Goal: Information Seeking & Learning: Learn about a topic

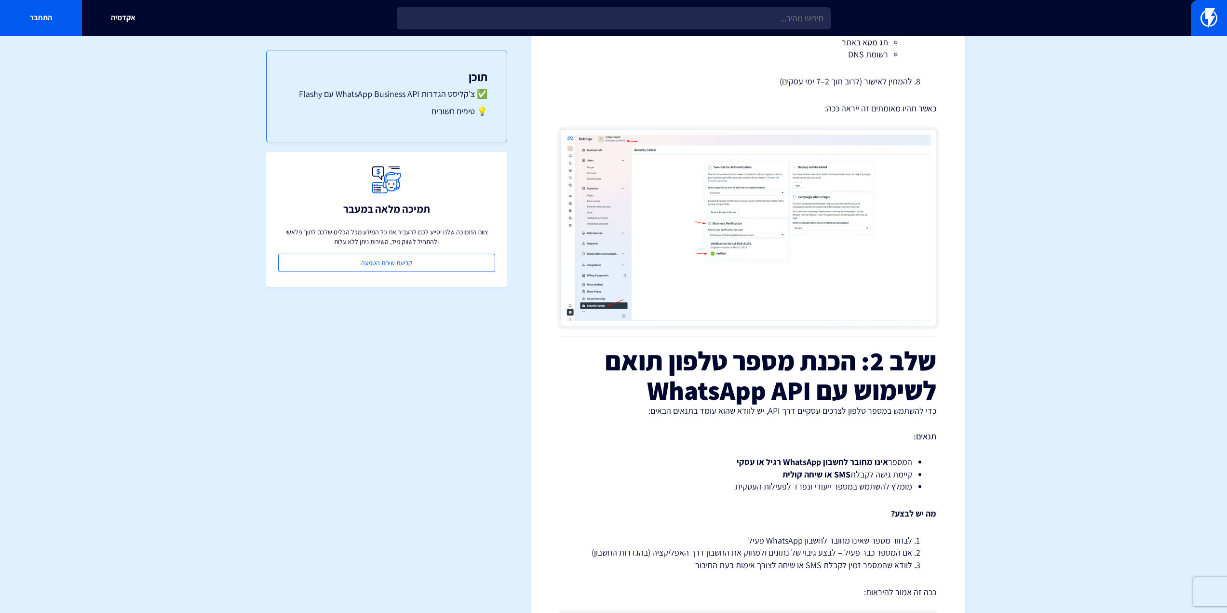
drag, startPoint x: 915, startPoint y: 295, endPoint x: 915, endPoint y: 384, distance: 88.2
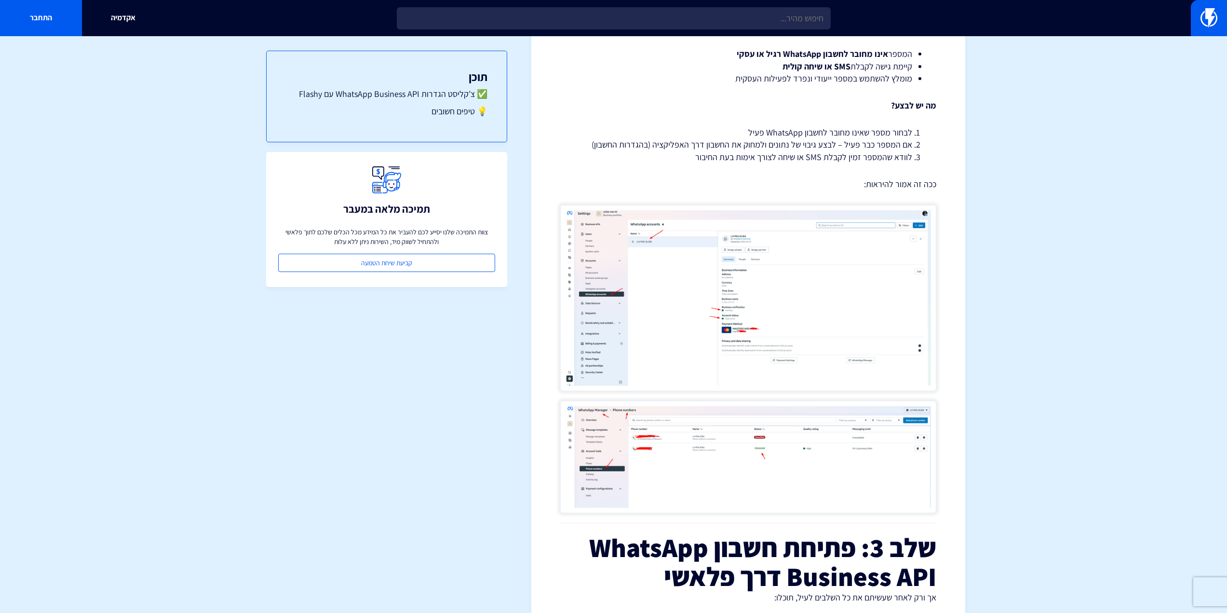
drag, startPoint x: 944, startPoint y: 355, endPoint x: 941, endPoint y: 425, distance: 69.9
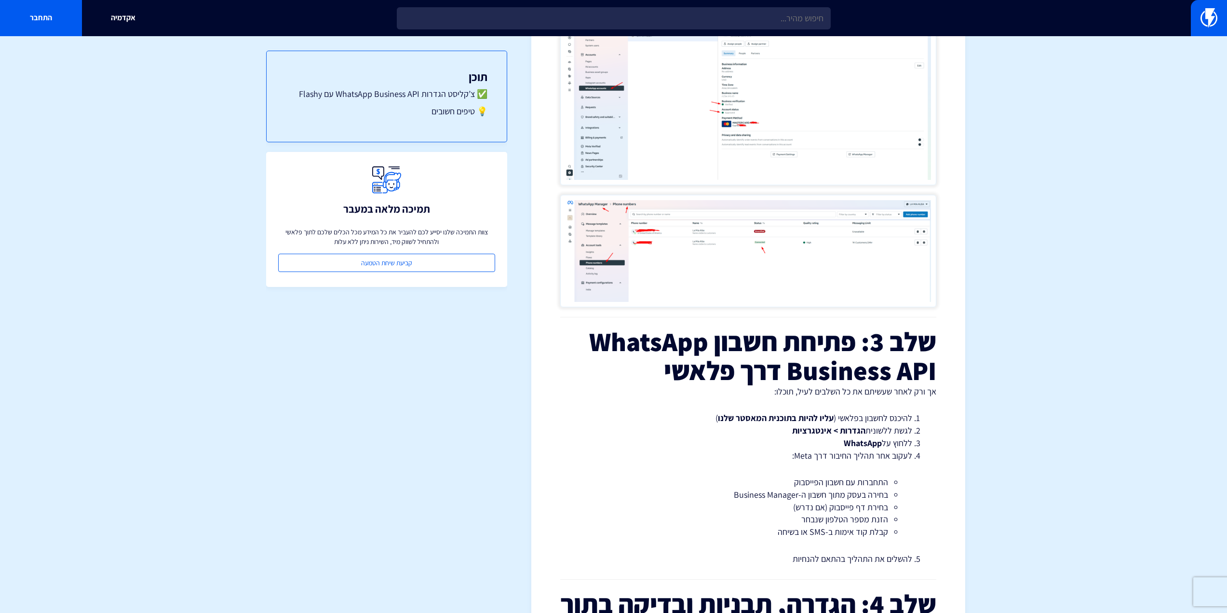
click at [917, 343] on h3 "שלב 3: פתיחת חשבון WhatsApp Business API דרך פלאשי" at bounding box center [748, 356] width 376 height 58
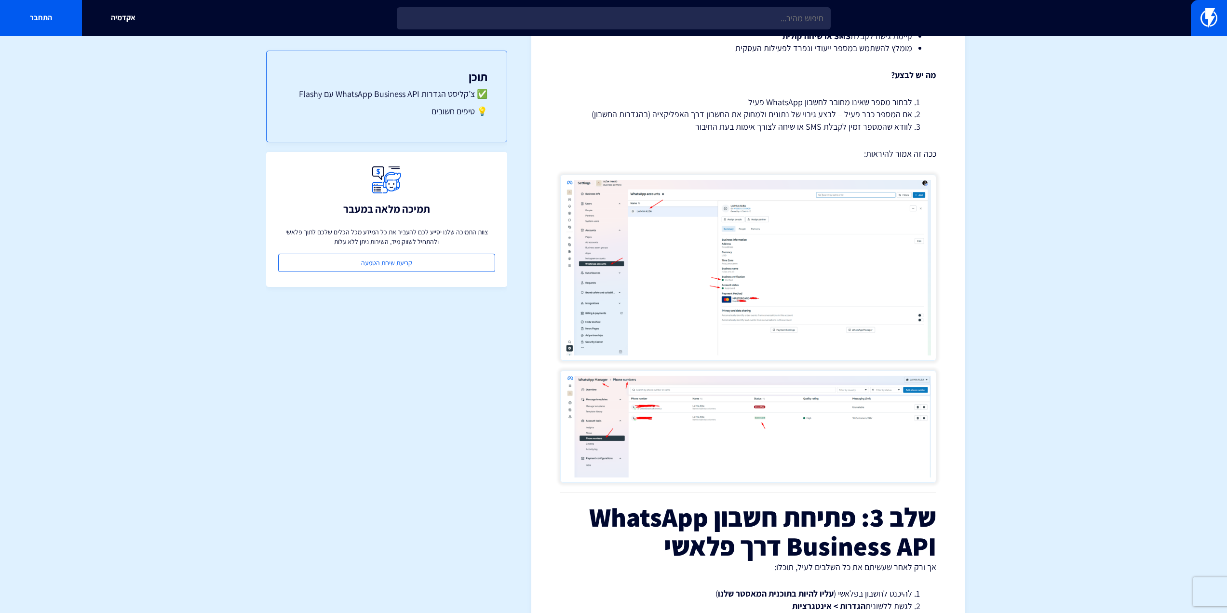
scroll to position [0, 0]
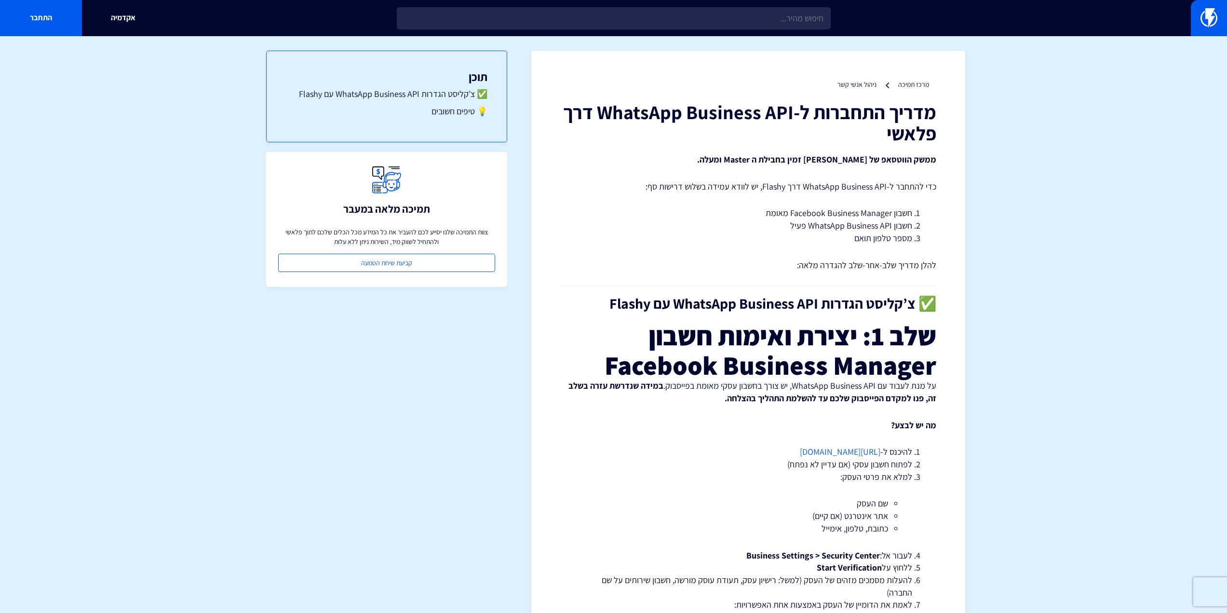
drag, startPoint x: 965, startPoint y: 325, endPoint x: 940, endPoint y: 231, distance: 97.2
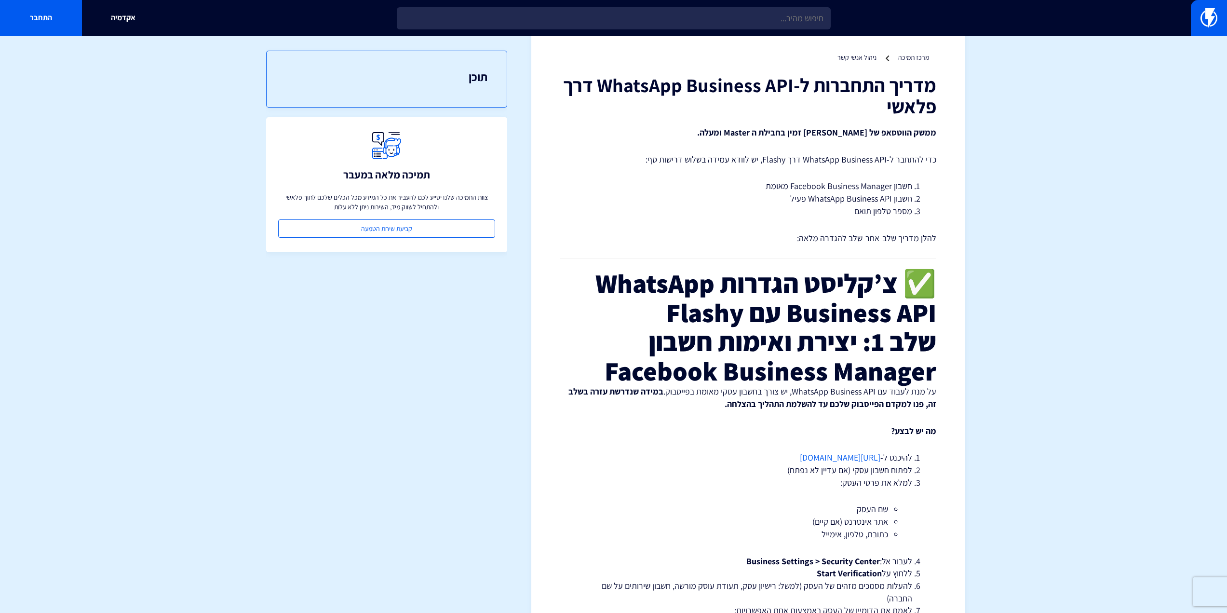
drag, startPoint x: 926, startPoint y: 161, endPoint x: 923, endPoint y: 205, distance: 43.5
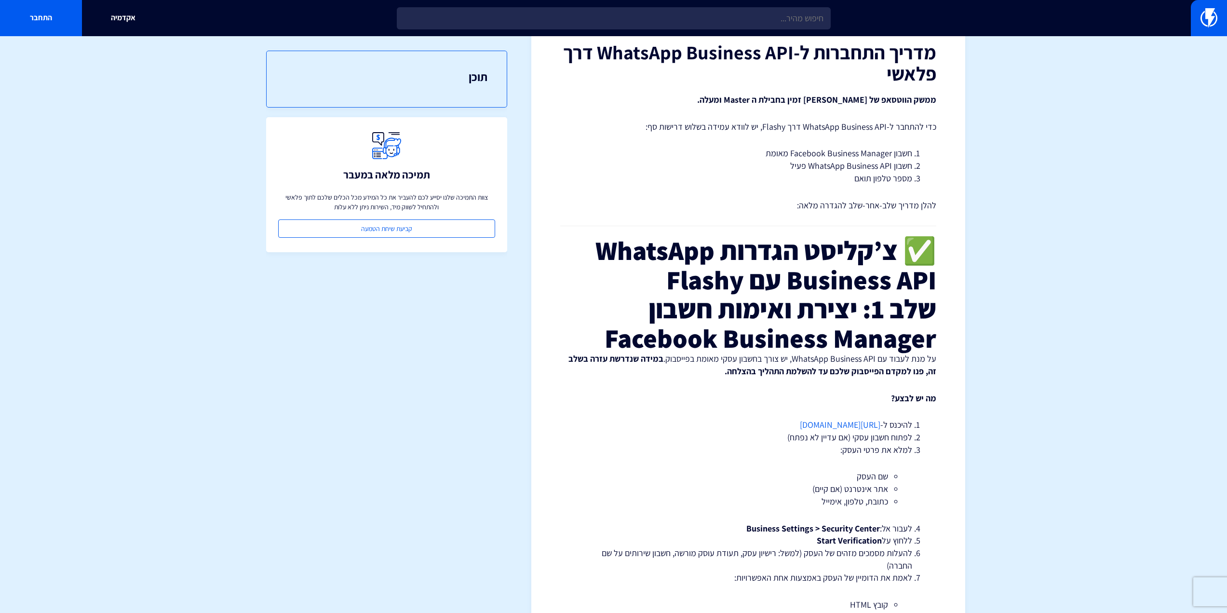
click at [875, 239] on h3 "✅ צ’קליסט הגדרות WhatsApp Business API עם Flashy" at bounding box center [748, 265] width 376 height 58
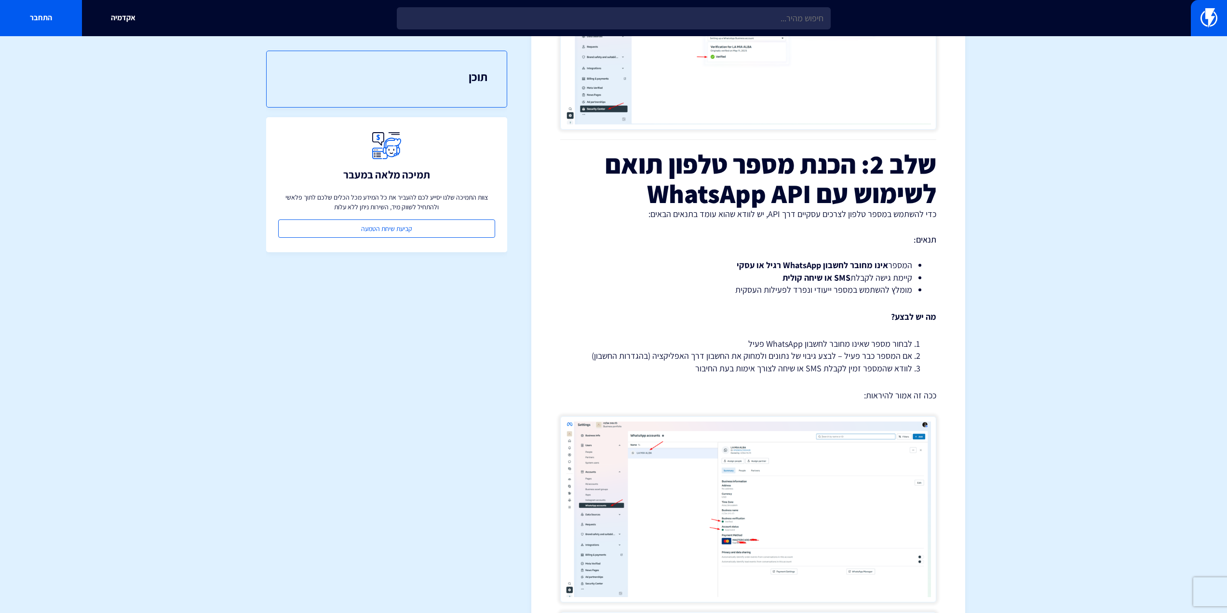
click at [889, 205] on h3 "שלב 2: הכנת מספר טלפון תואם לשימוש עם WhatsApp API" at bounding box center [748, 178] width 376 height 58
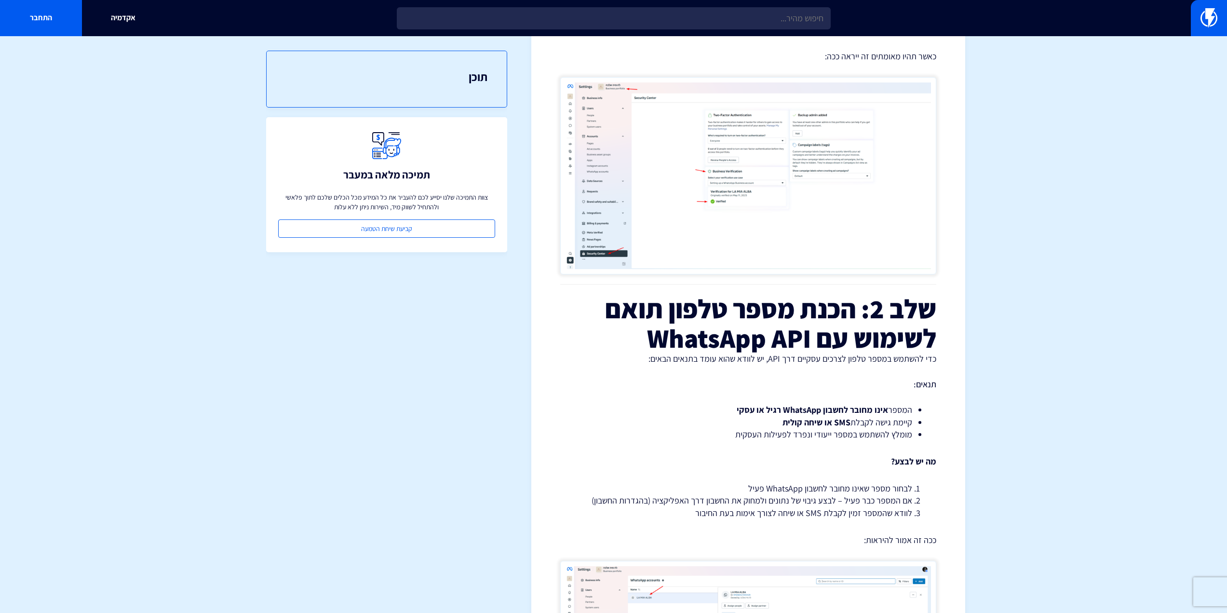
click at [485, 81] on h3 "תוכן" at bounding box center [386, 76] width 201 height 13
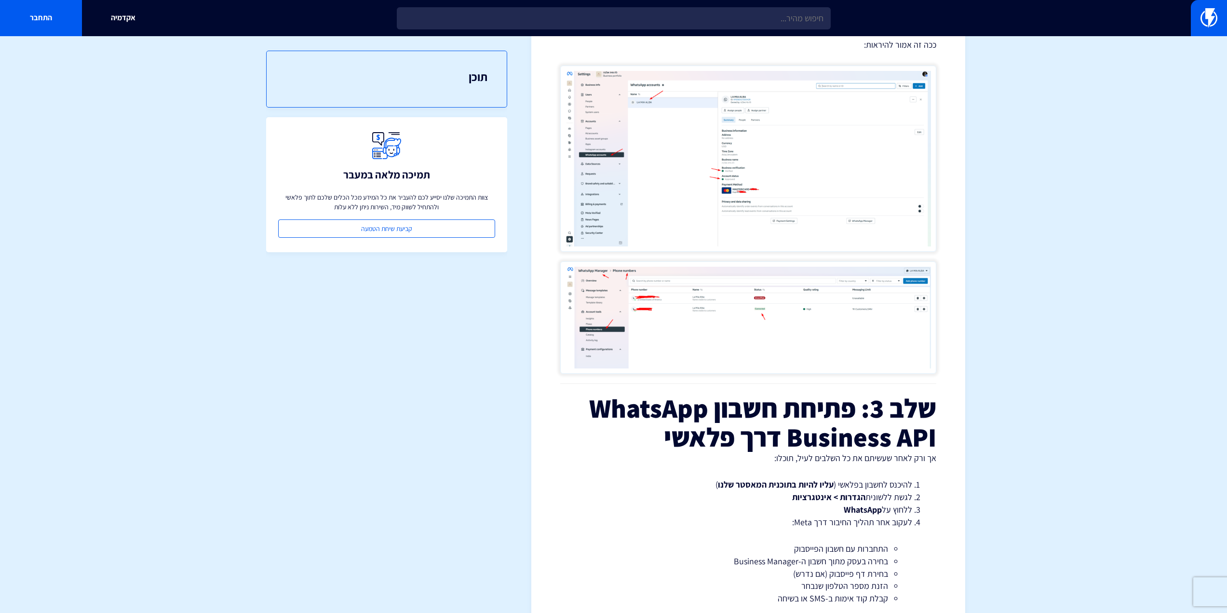
scroll to position [1613, 0]
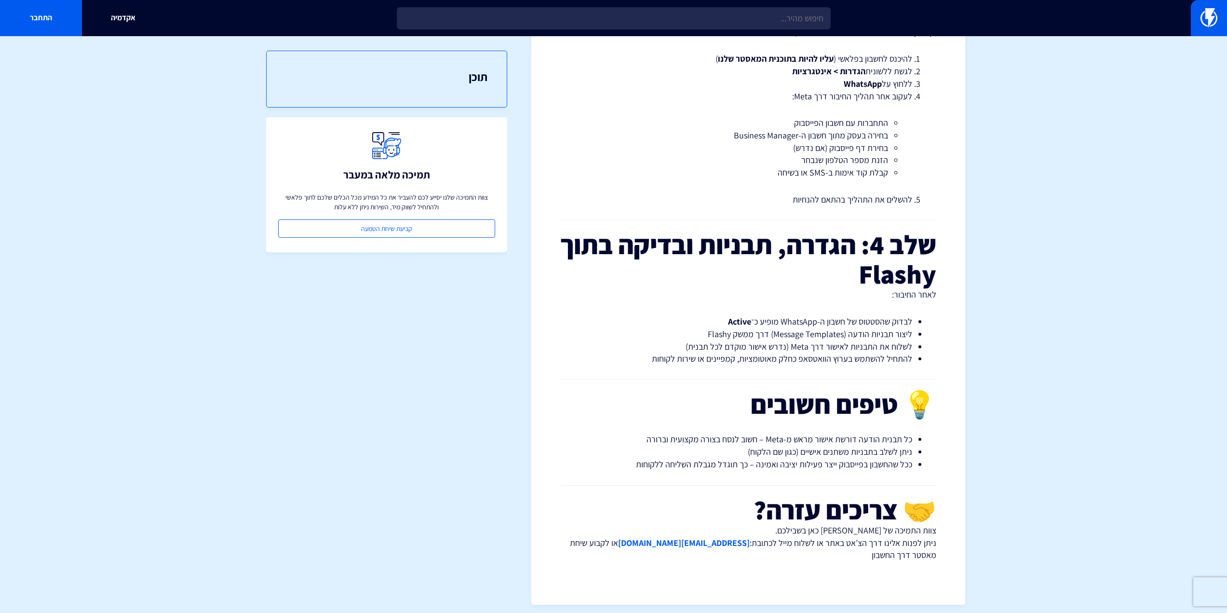
drag, startPoint x: 826, startPoint y: 300, endPoint x: 832, endPoint y: 421, distance: 121.6
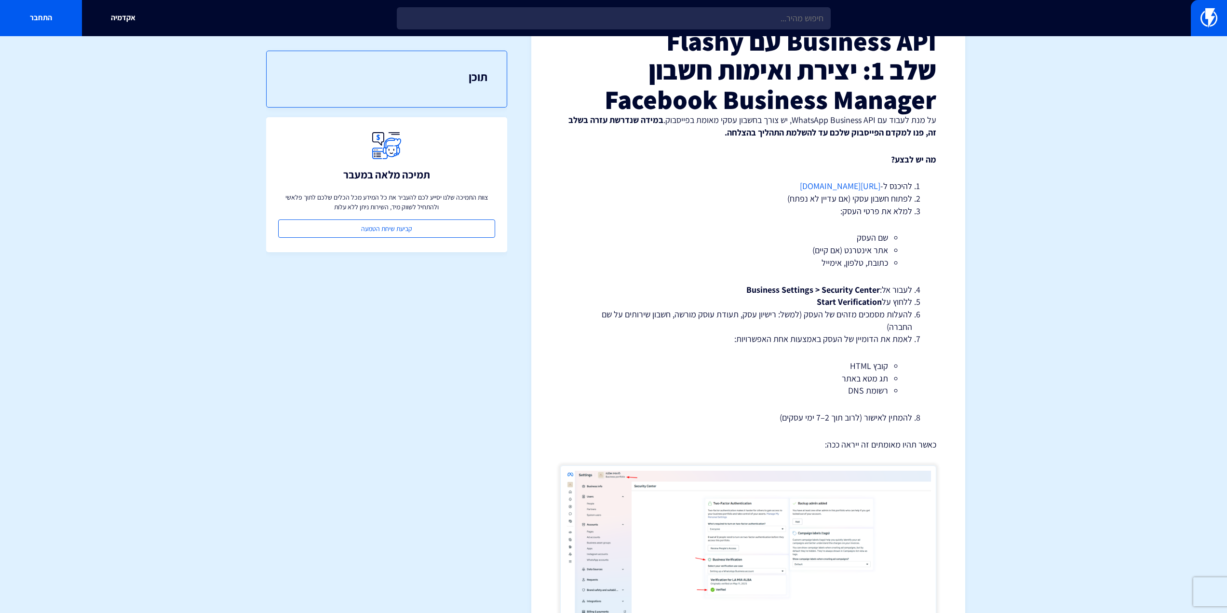
scroll to position [0, 0]
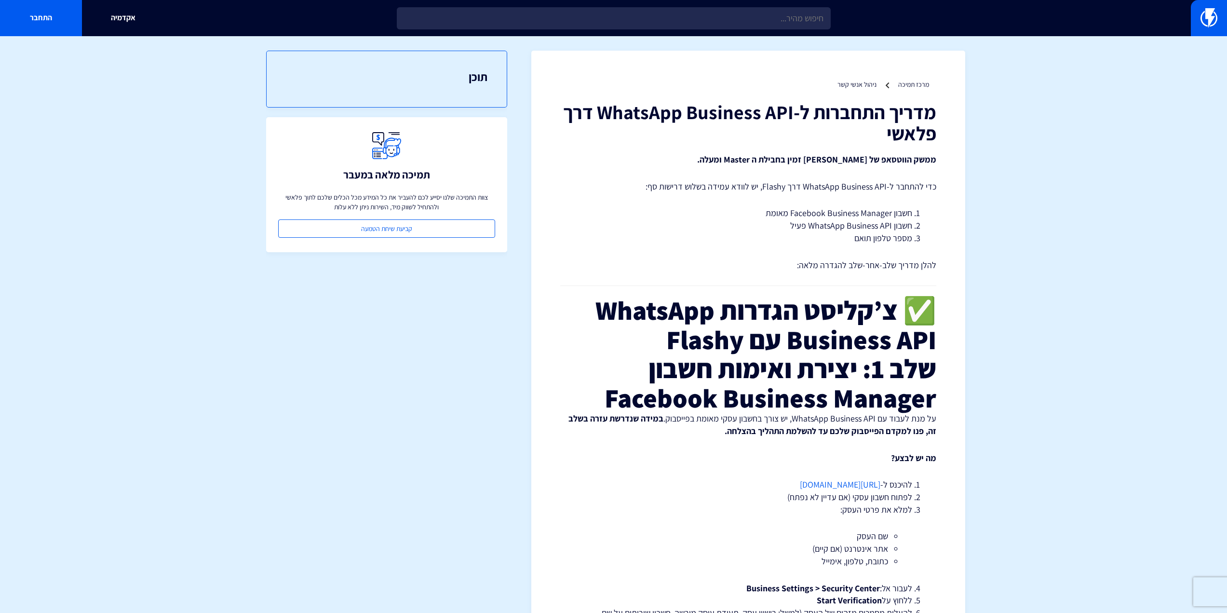
drag, startPoint x: 932, startPoint y: 278, endPoint x: 923, endPoint y: 253, distance: 27.0
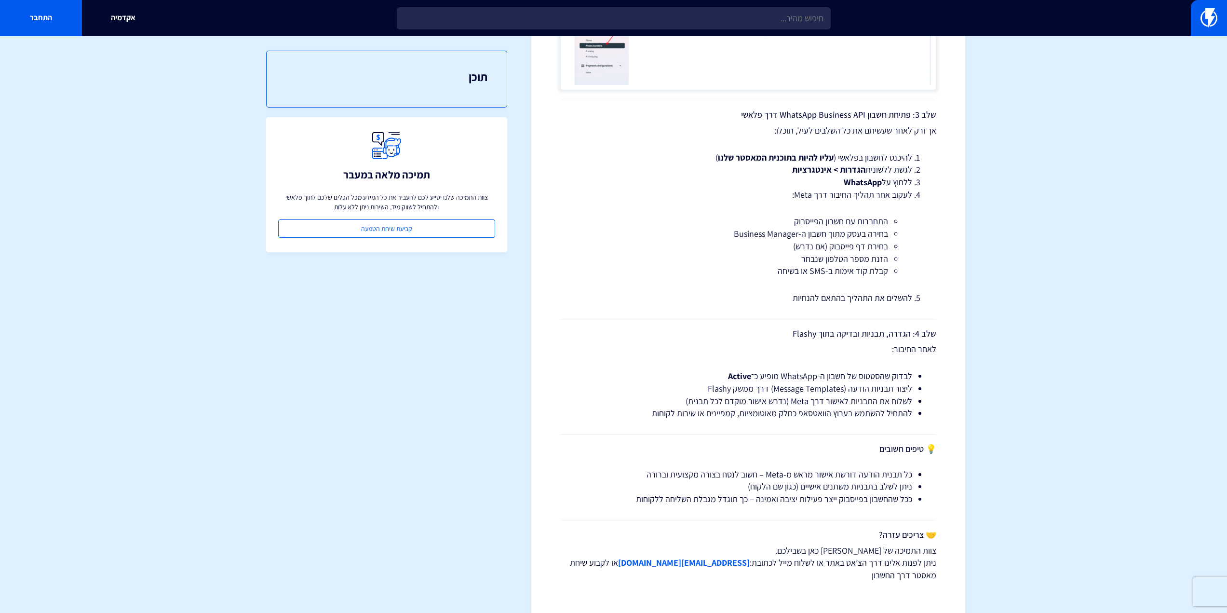
drag, startPoint x: 956, startPoint y: 432, endPoint x: 937, endPoint y: 522, distance: 91.8
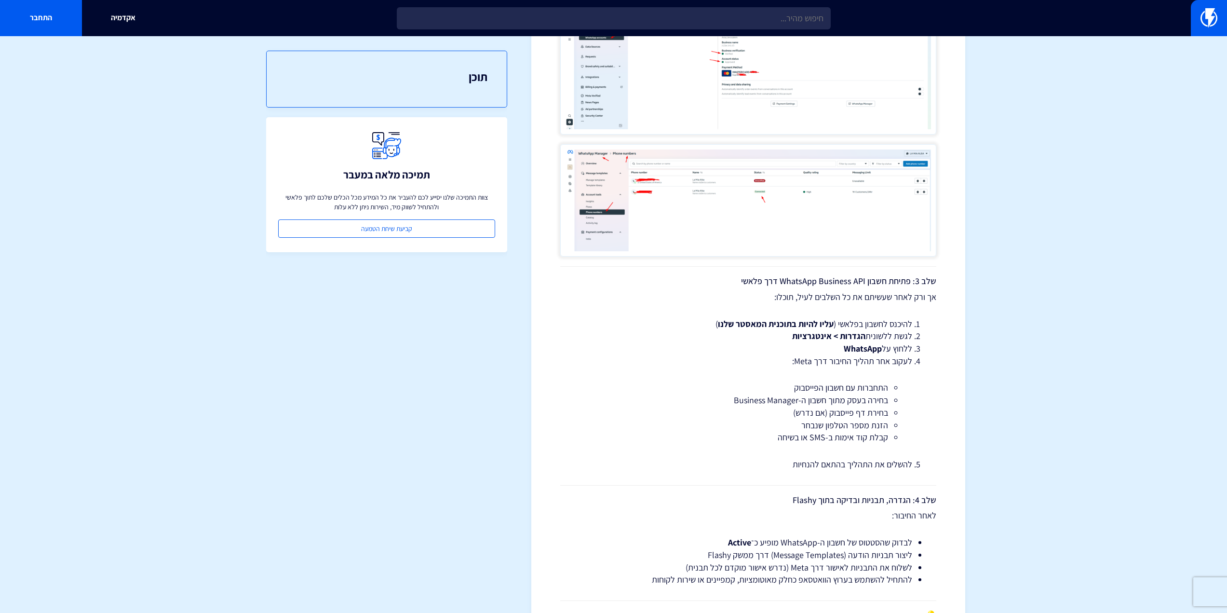
click at [817, 233] on img at bounding box center [748, 200] width 376 height 112
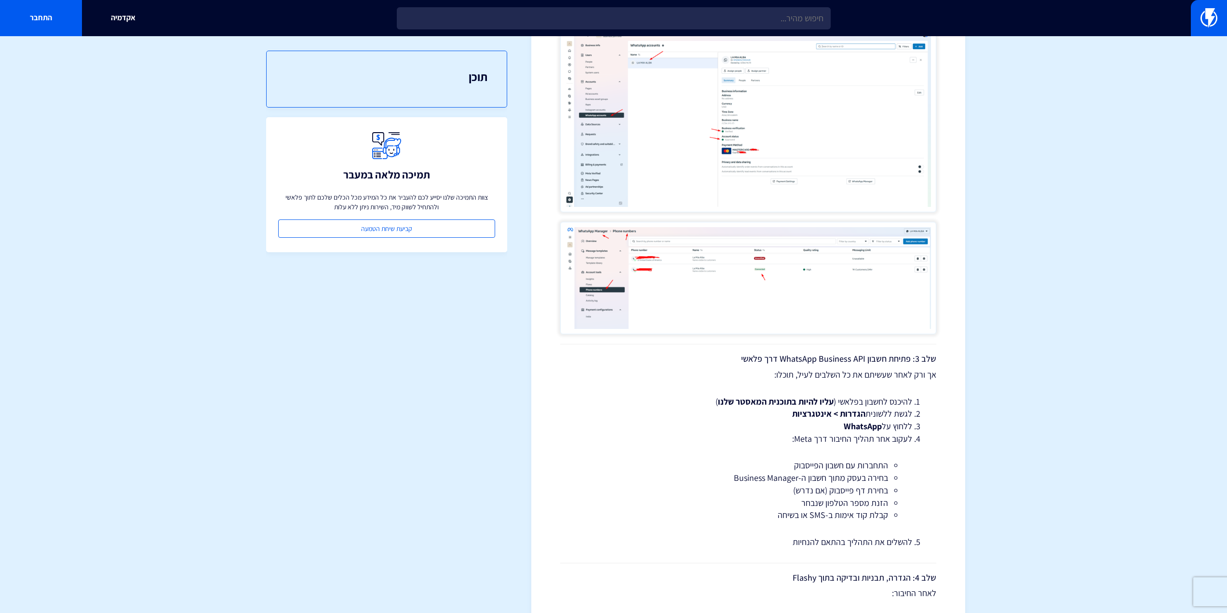
scroll to position [1022, 0]
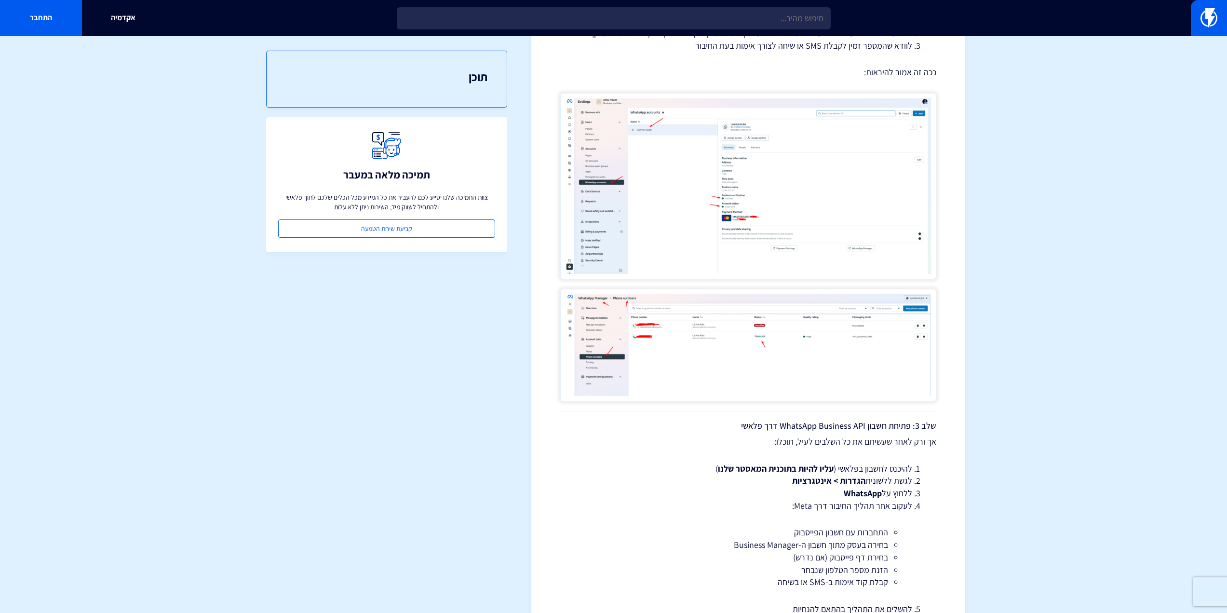
click at [776, 221] on img at bounding box center [748, 186] width 376 height 186
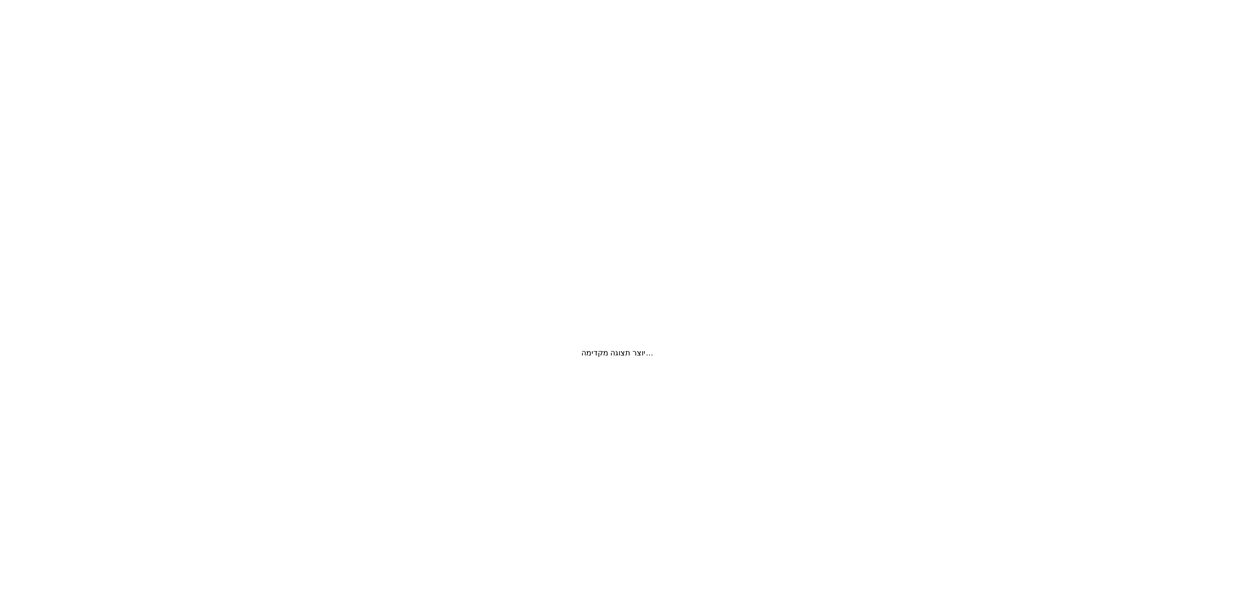
scroll to position [0, 0]
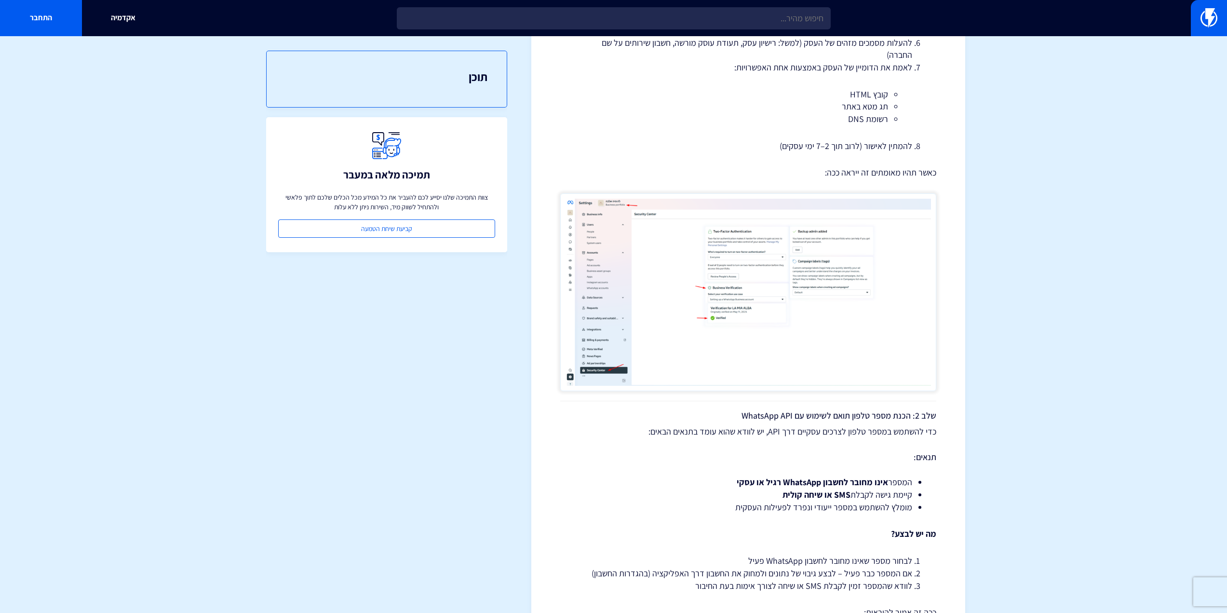
click at [842, 317] on img at bounding box center [748, 292] width 376 height 198
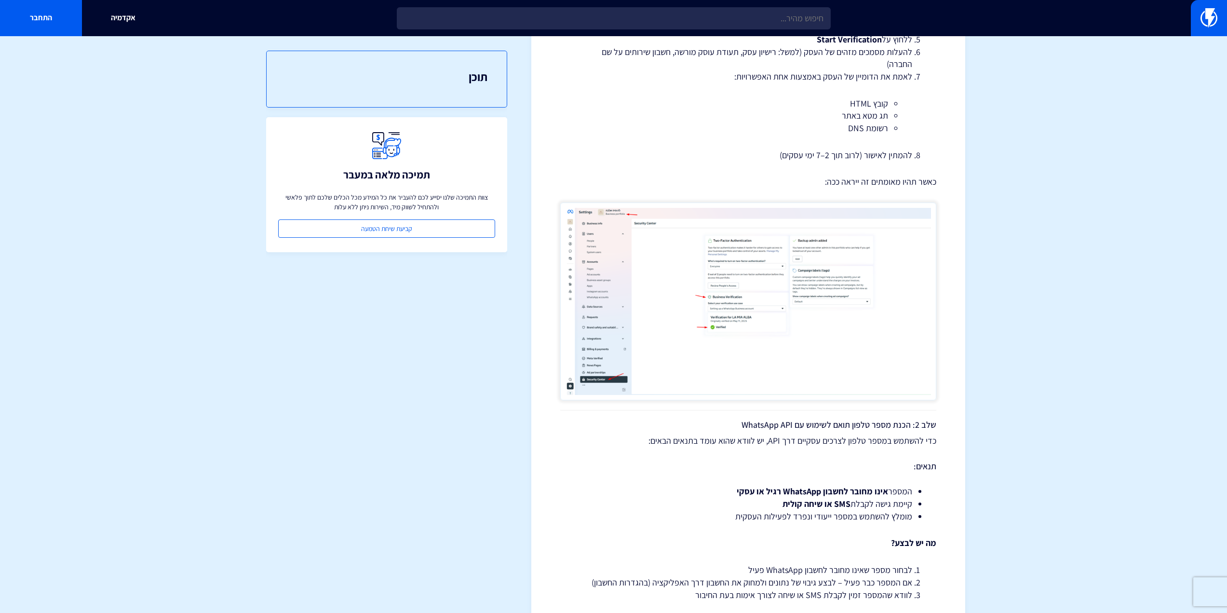
scroll to position [1012, 0]
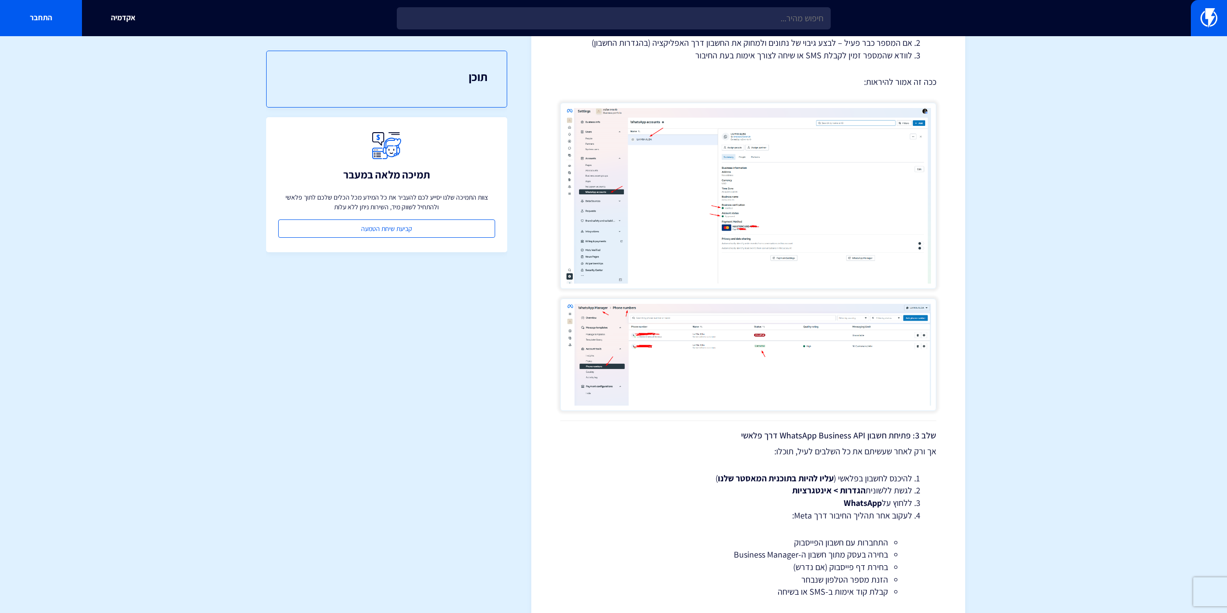
click at [788, 338] on img at bounding box center [748, 354] width 376 height 112
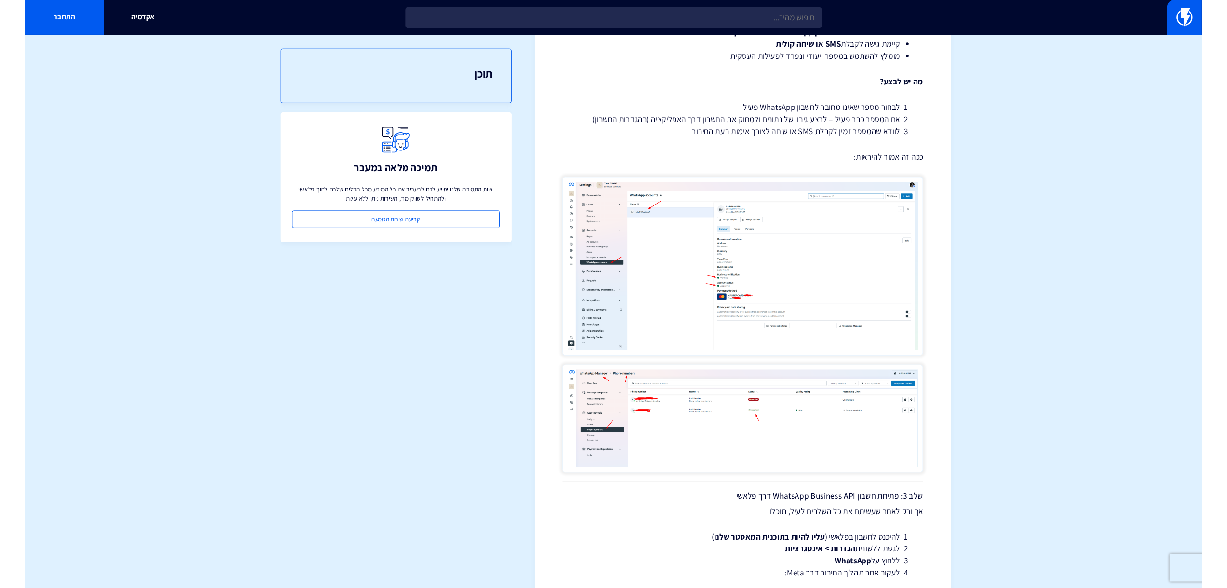
scroll to position [868, 0]
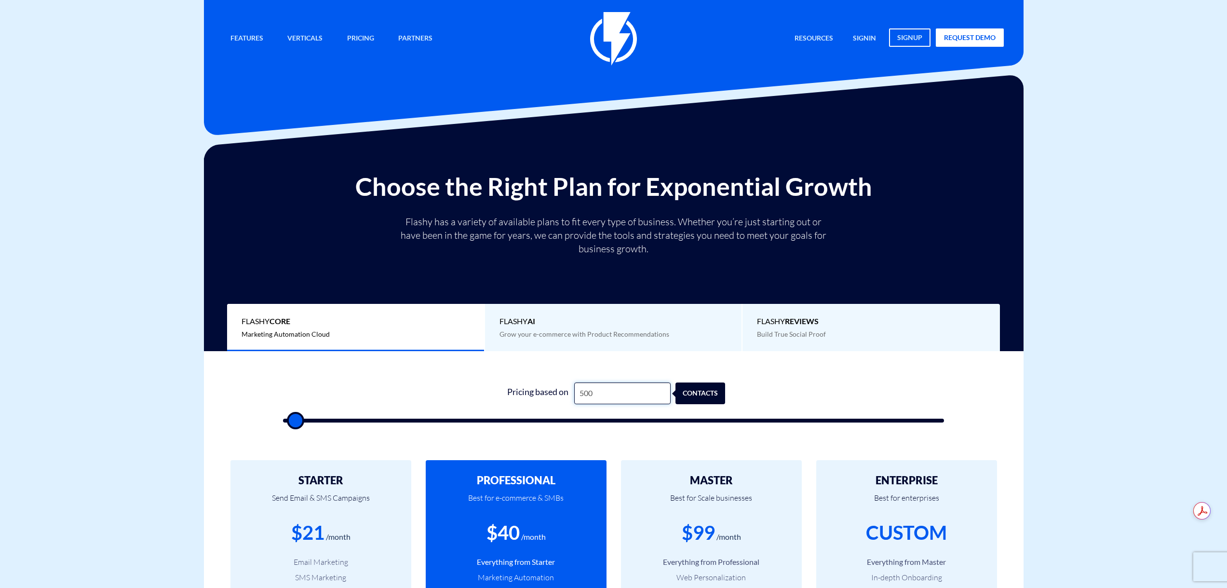
click at [605, 388] on input "500" at bounding box center [622, 393] width 96 height 22
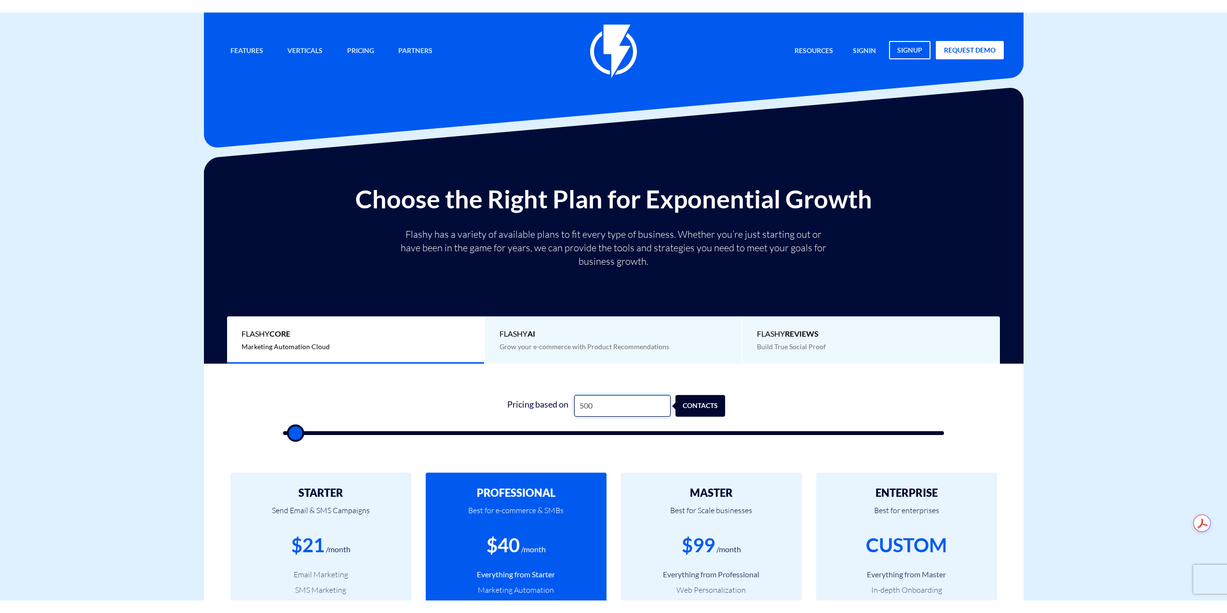
scroll to position [145, 0]
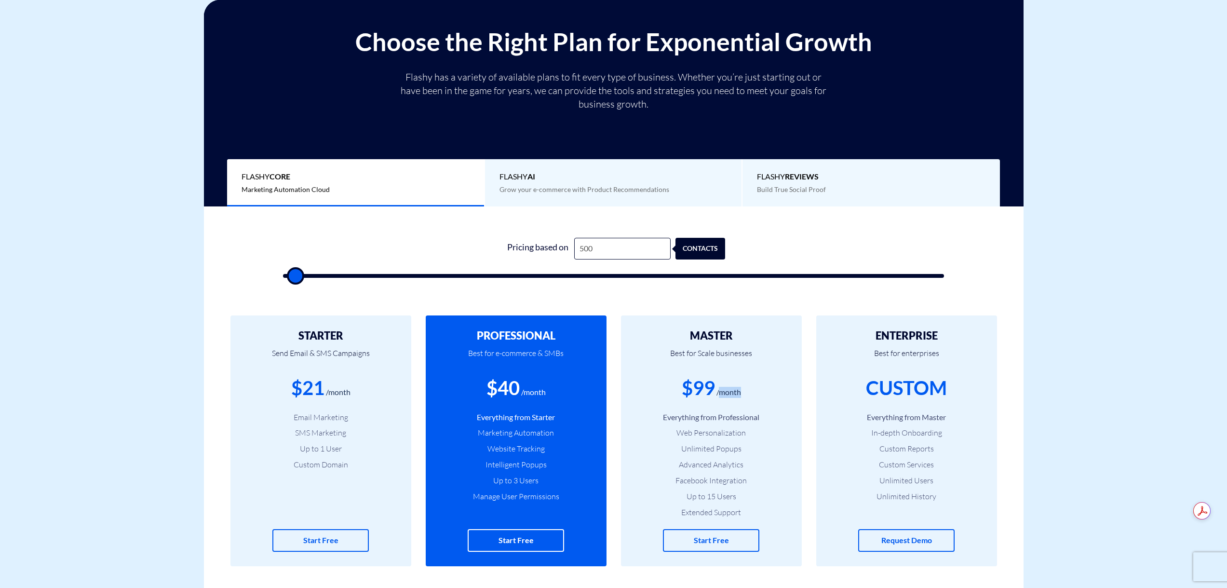
drag, startPoint x: 721, startPoint y: 395, endPoint x: 644, endPoint y: 403, distance: 77.6
click at [644, 404] on div "MASTER Best for Scale businesses $99 /month Everything from Professional Web Pe…" at bounding box center [711, 440] width 181 height 251
click at [644, 402] on div "$99 /month" at bounding box center [711, 387] width 152 height 27
click at [617, 252] on input "500" at bounding box center [622, 249] width 96 height 22
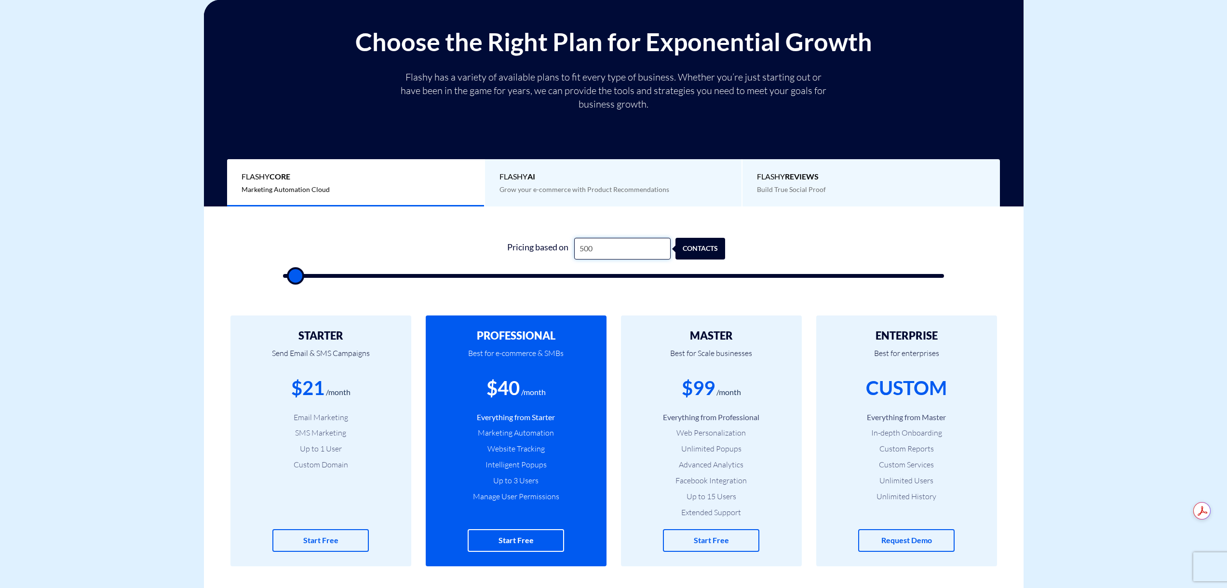
type input "1"
type input "500"
type input "10"
type input "500"
type input "100"
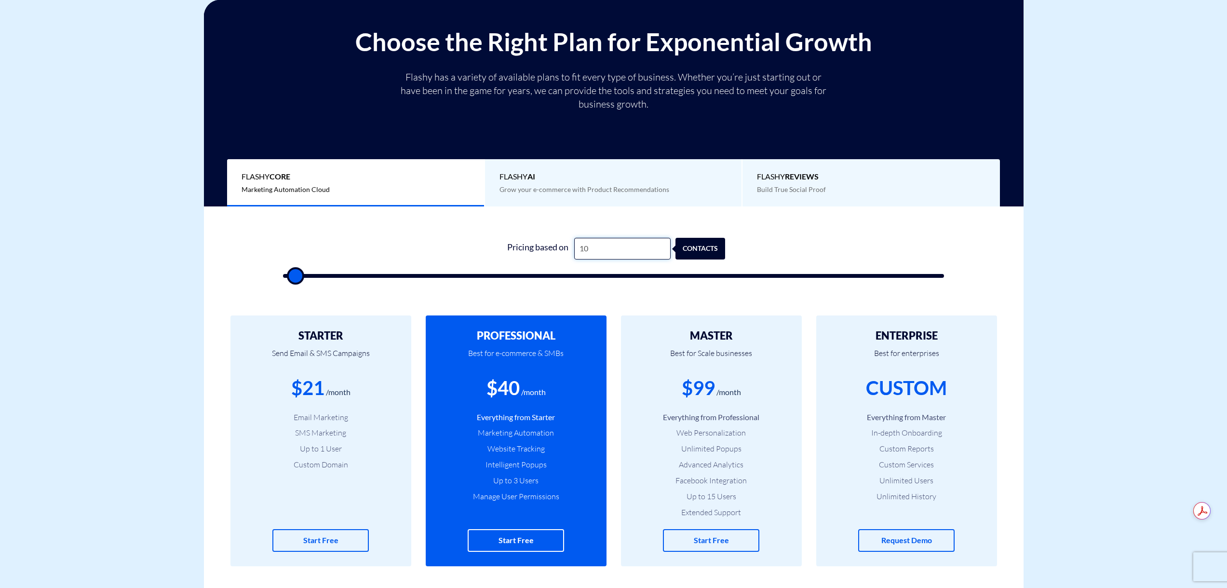
type input "500"
type input "1,000"
type input "1000"
type input "10,000"
type input "10000"
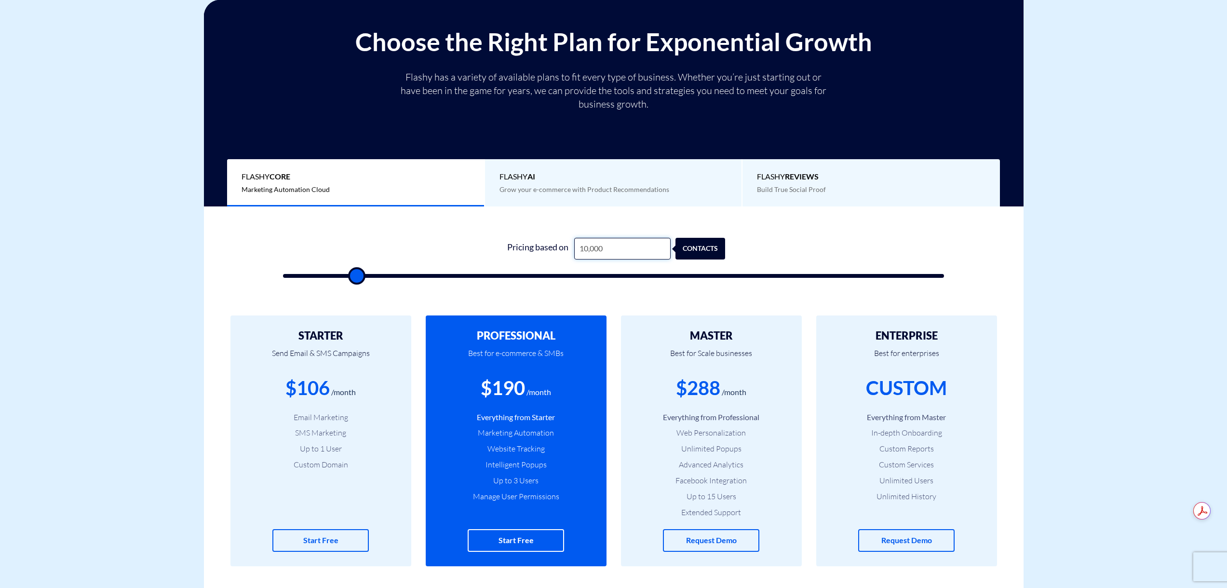
type input "100,000"
type input "100000"
type input "100,000"
drag, startPoint x: 754, startPoint y: 390, endPoint x: 668, endPoint y: 397, distance: 86.1
click at [668, 397] on div "$1350 /month" at bounding box center [711, 387] width 152 height 27
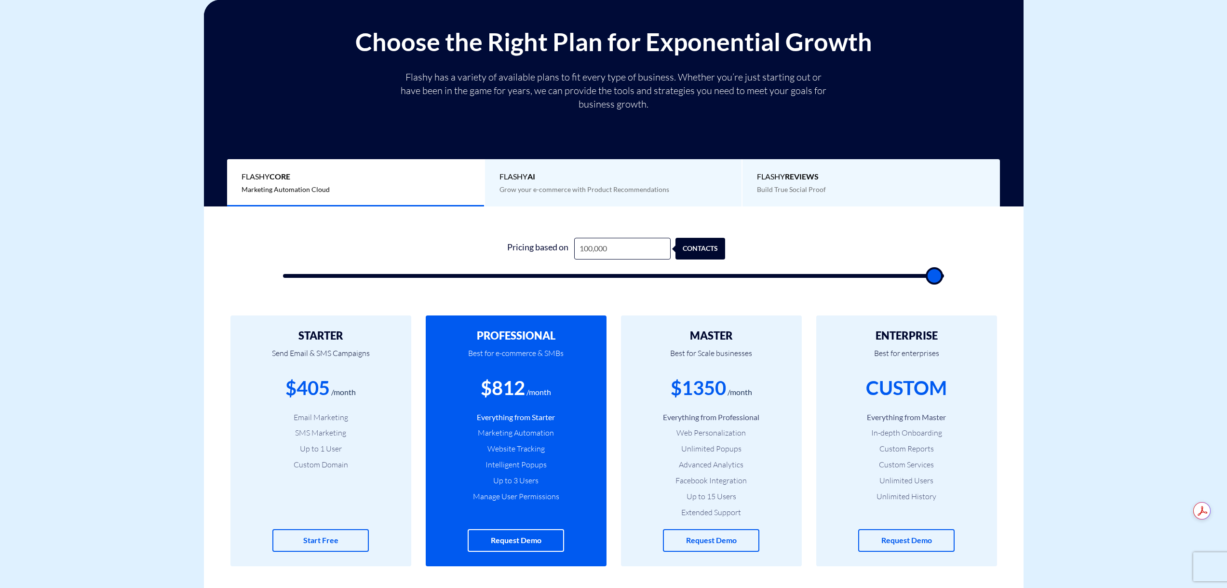
click at [668, 397] on div "$1350 /month" at bounding box center [711, 387] width 152 height 27
drag, startPoint x: 668, startPoint y: 396, endPoint x: 751, endPoint y: 390, distance: 83.6
click at [751, 390] on div "$1350 /month" at bounding box center [711, 387] width 152 height 27
click at [565, 387] on div "$812 /month" at bounding box center [516, 387] width 152 height 27
drag, startPoint x: 568, startPoint y: 386, endPoint x: 466, endPoint y: 398, distance: 103.4
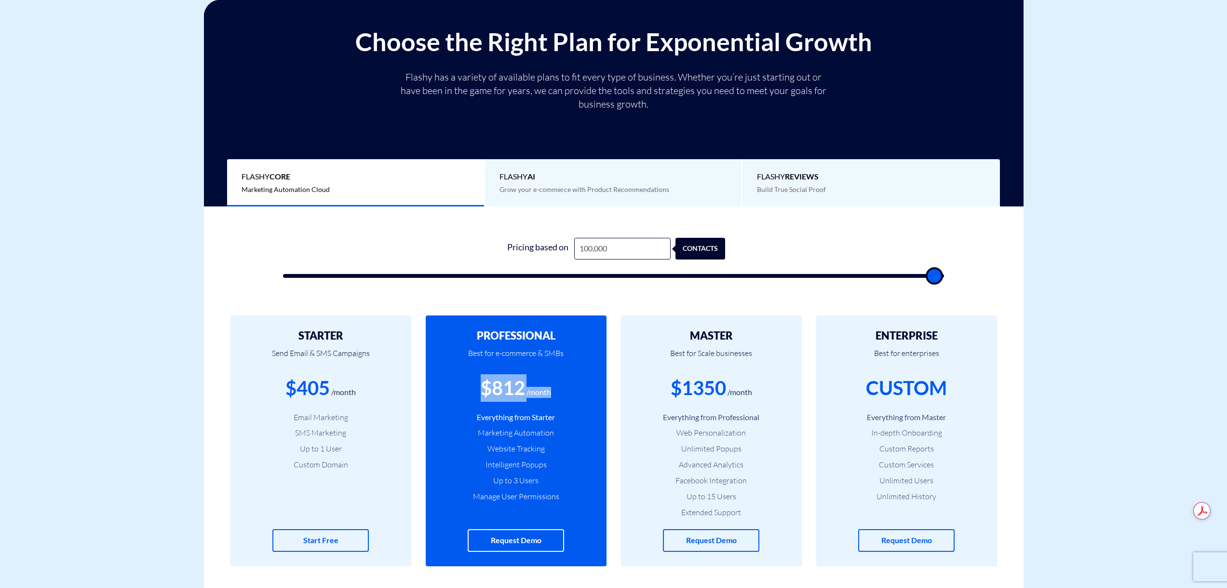
click at [466, 398] on div "$812 /month" at bounding box center [516, 387] width 152 height 27
click at [495, 392] on div "$812" at bounding box center [503, 387] width 44 height 27
click at [589, 245] on input "100,000" at bounding box center [622, 249] width 96 height 22
